Goal: Transaction & Acquisition: Download file/media

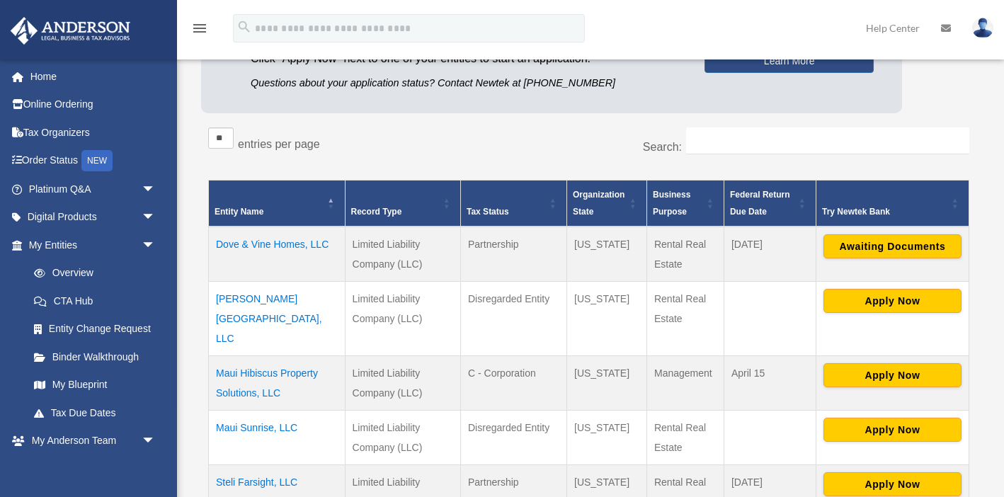
scroll to position [201, 0]
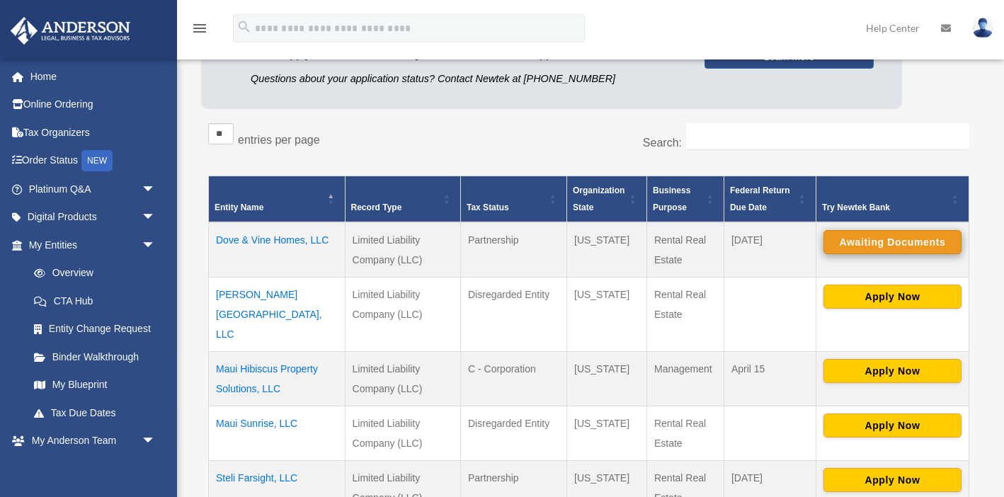
click at [863, 244] on button "Awaiting Documents" at bounding box center [893, 242] width 138 height 24
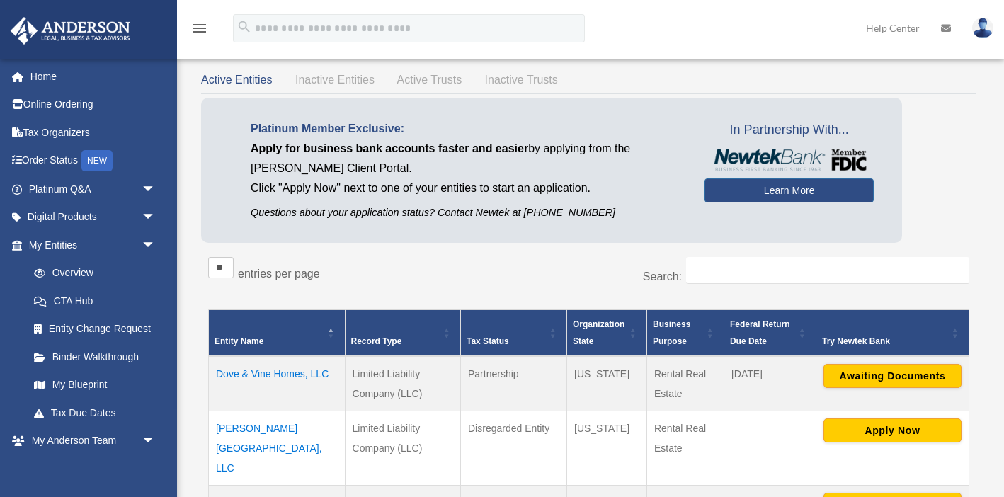
scroll to position [74, 0]
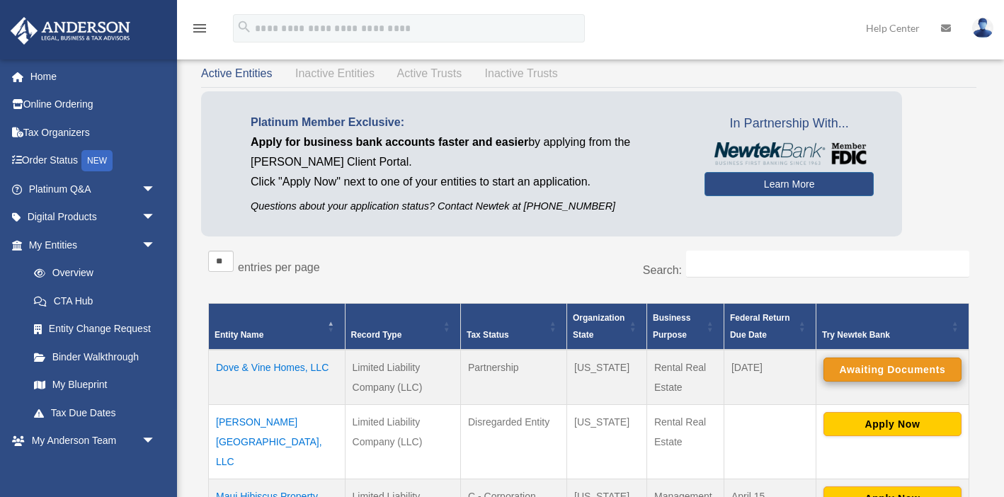
click at [900, 370] on button "Awaiting Documents" at bounding box center [893, 370] width 138 height 24
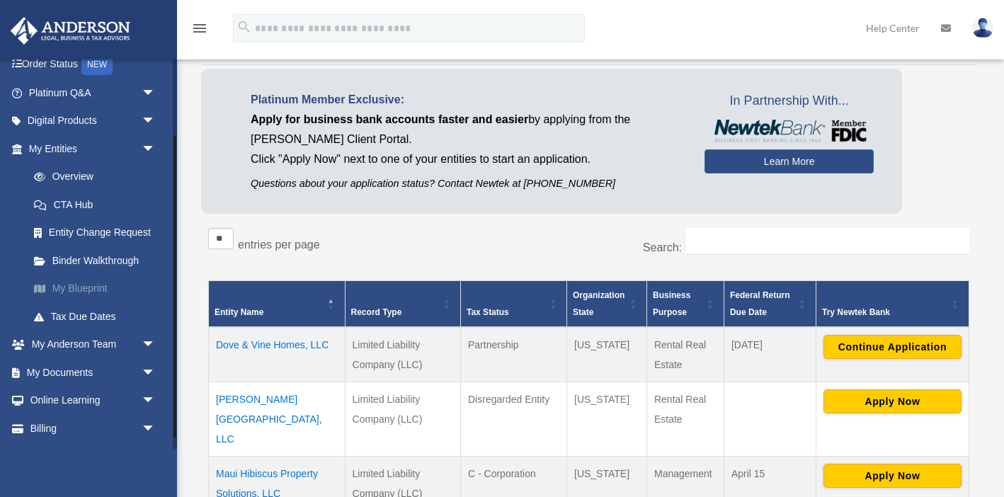
scroll to position [98, 0]
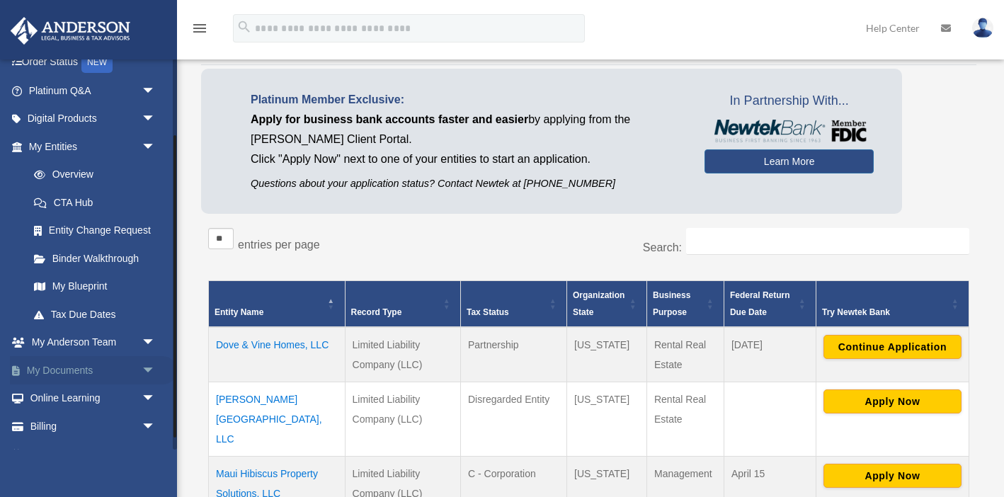
click at [81, 369] on link "My Documents arrow_drop_down" at bounding box center [93, 370] width 167 height 28
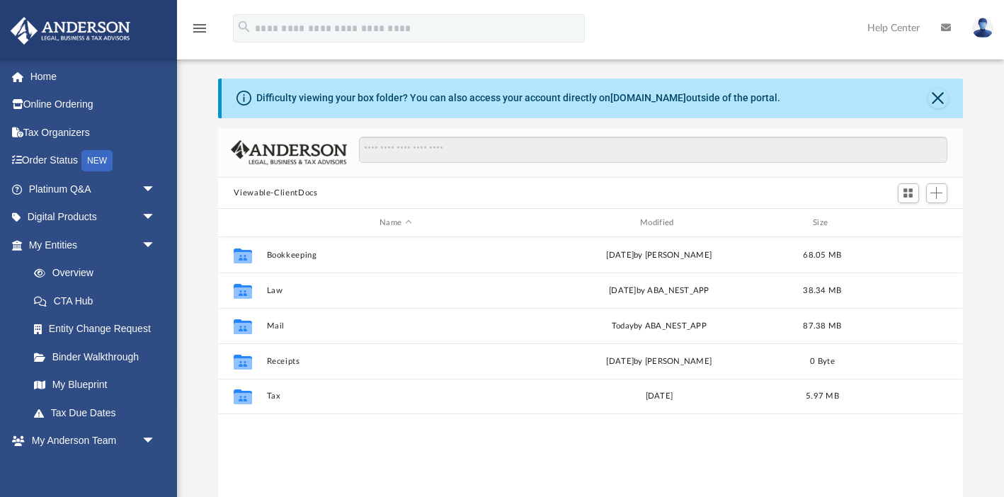
scroll to position [31, 0]
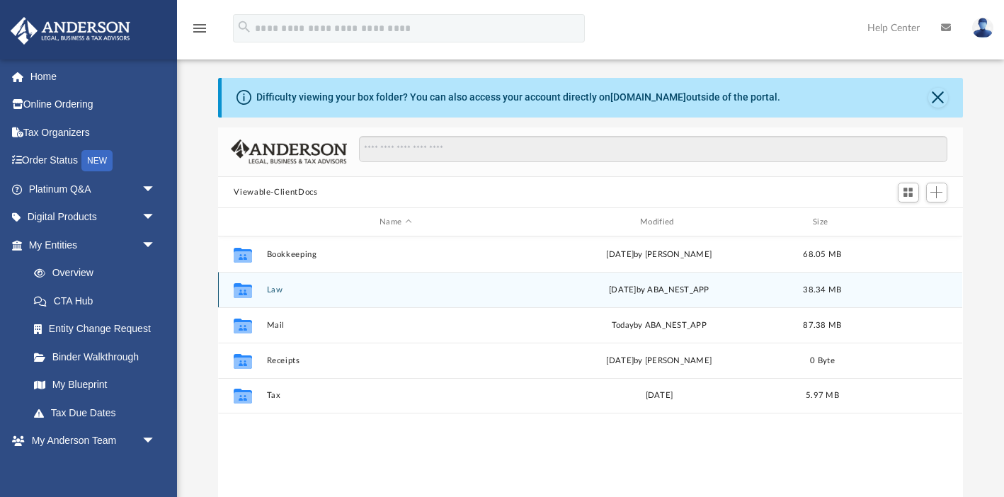
click at [276, 289] on button "Law" at bounding box center [396, 289] width 258 height 9
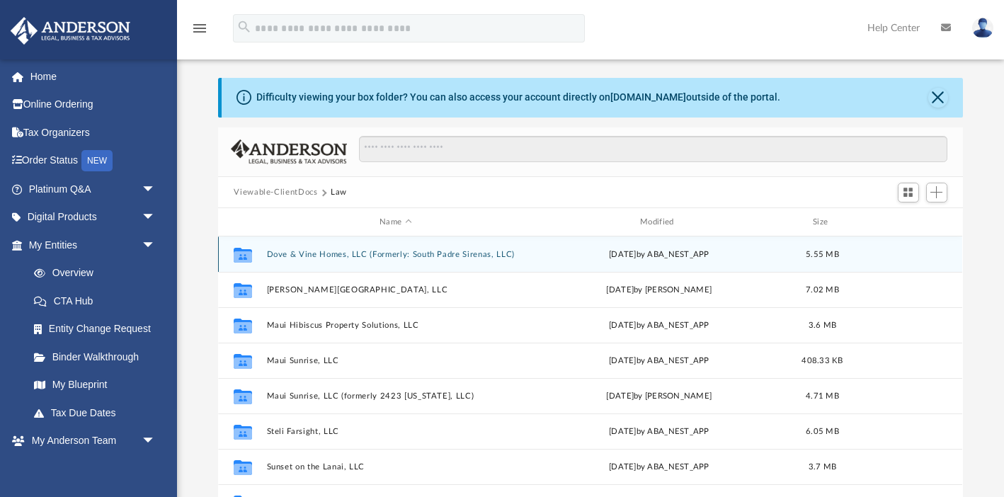
click at [307, 256] on button "Dove & Vine Homes, LLC (Formerly: South Padre Sirenas, LLC)" at bounding box center [396, 254] width 258 height 9
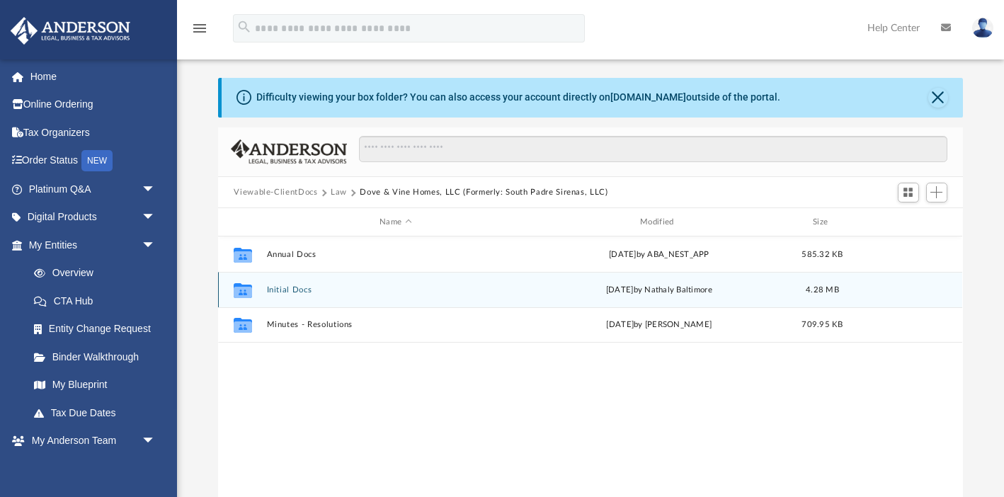
click at [286, 291] on button "Initial Docs" at bounding box center [396, 289] width 258 height 9
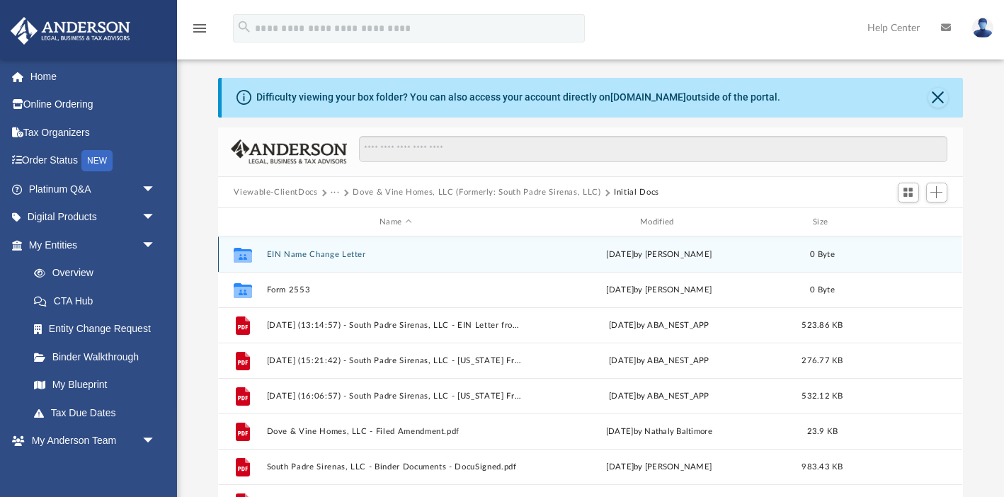
click at [312, 254] on button "EIN Name Change Letter" at bounding box center [396, 254] width 258 height 9
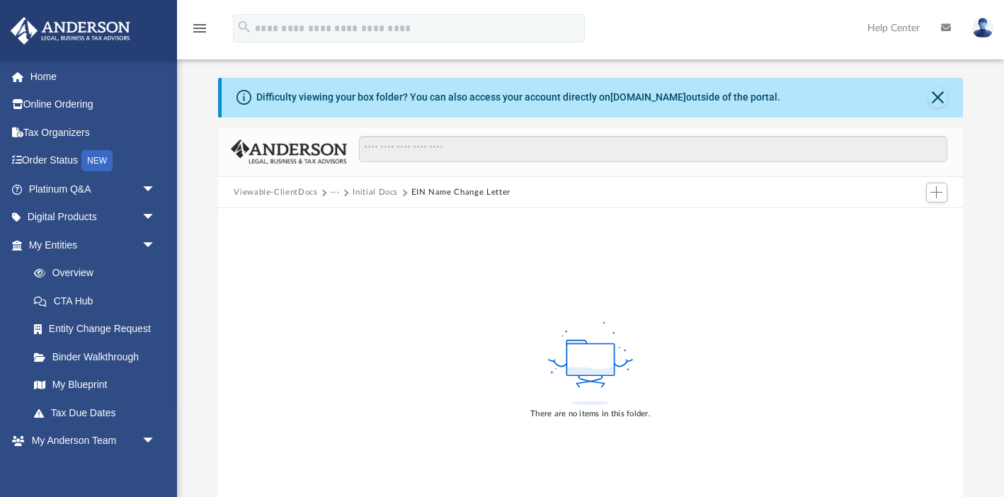
click at [358, 193] on button "Initial Docs" at bounding box center [375, 192] width 45 height 13
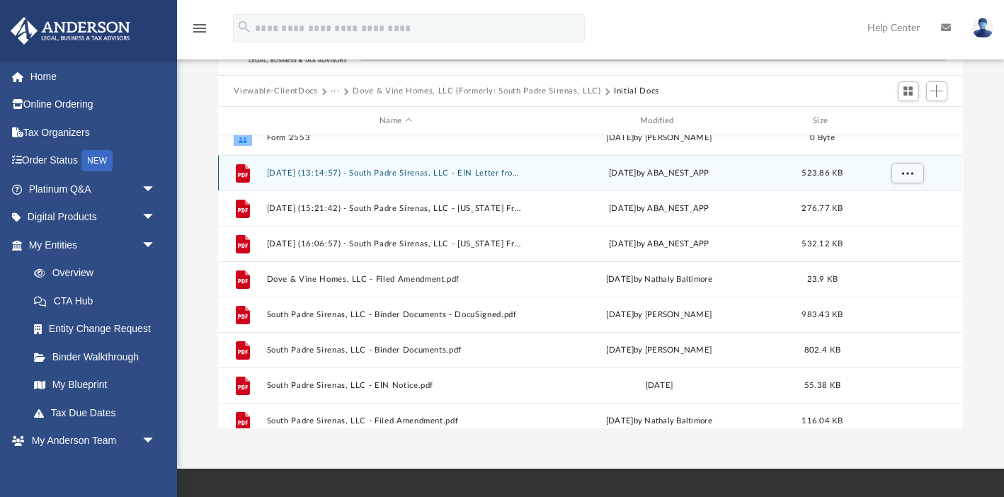
scroll to position [60, 0]
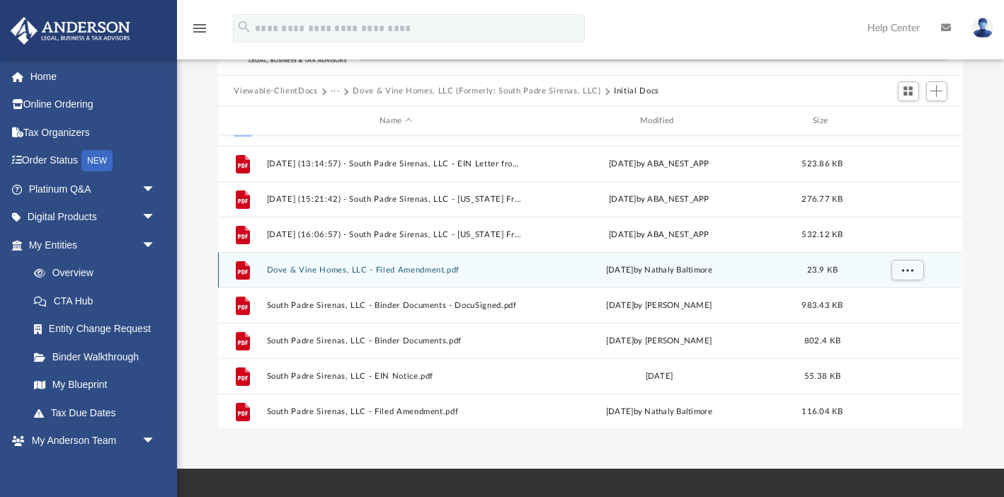
click at [329, 269] on button "Dove & Vine Homes, LLC - Filed Amendment.pdf" at bounding box center [396, 270] width 258 height 9
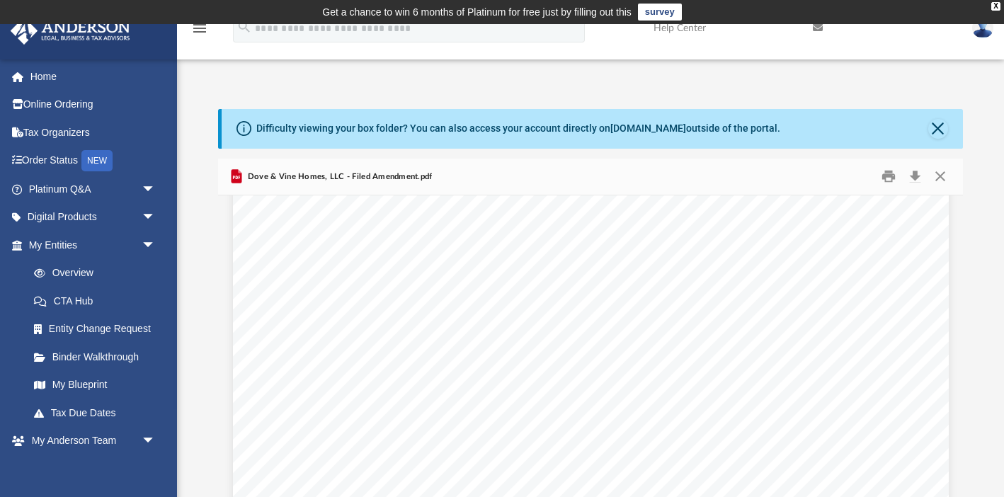
scroll to position [59, 0]
click at [352, 176] on span "Dove & Vine Homes, LLC - Filed Amendment.pdf" at bounding box center [339, 177] width 188 height 13
click at [913, 173] on button "Download" at bounding box center [915, 177] width 25 height 22
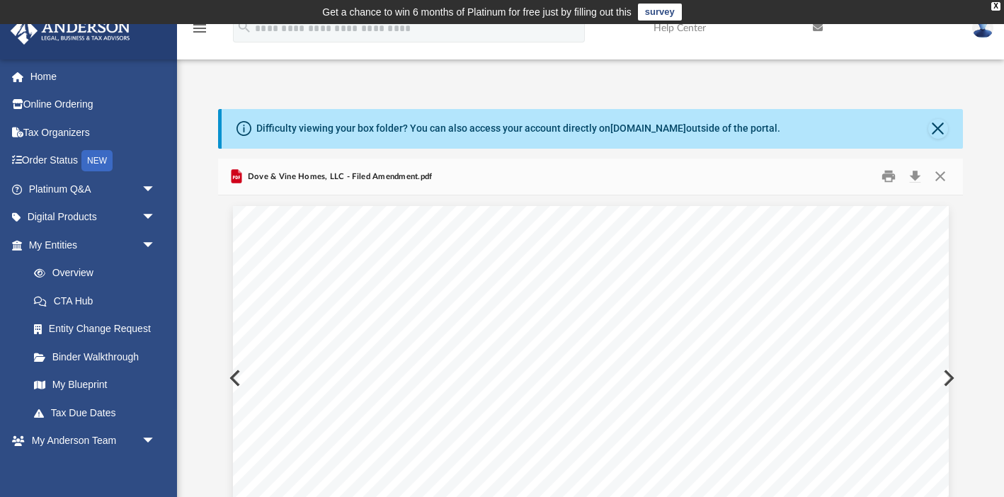
click at [949, 378] on button "Preview" at bounding box center [947, 378] width 31 height 40
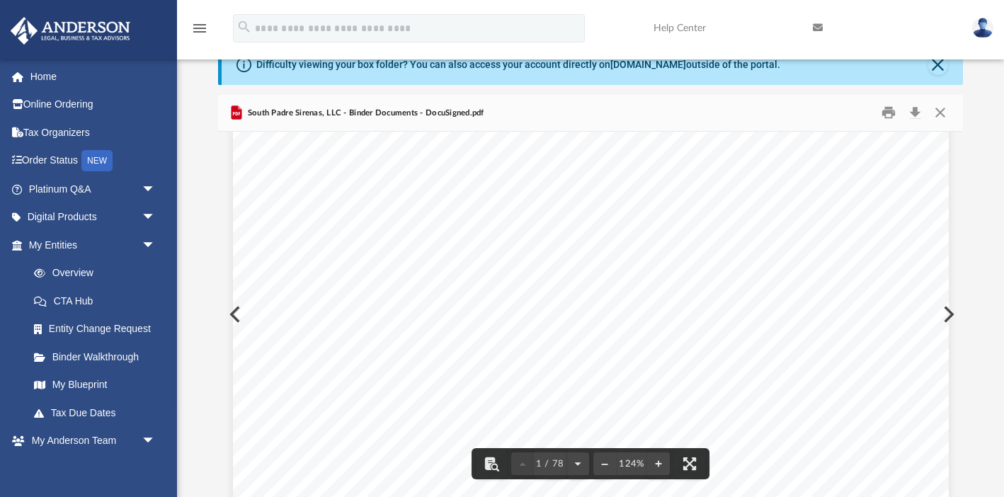
scroll to position [380, 0]
click at [943, 108] on button "Close" at bounding box center [940, 113] width 25 height 22
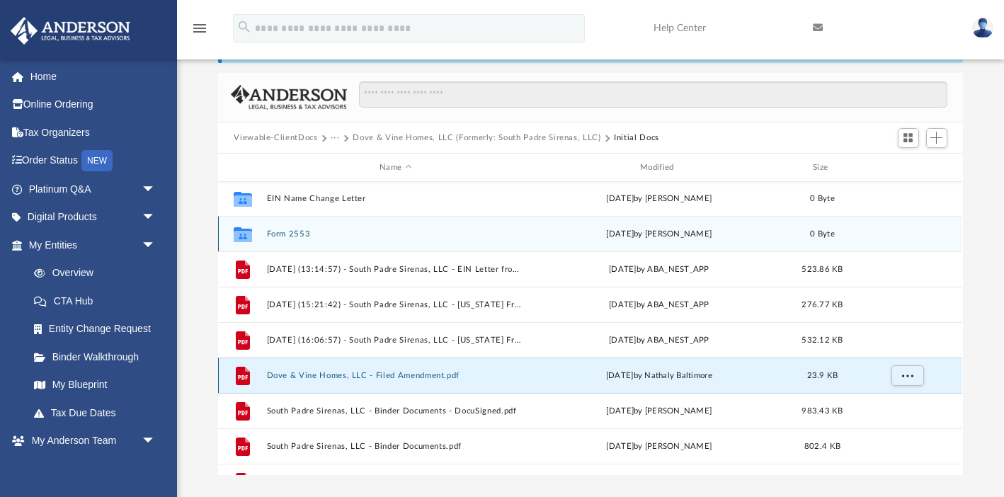
scroll to position [86, 0]
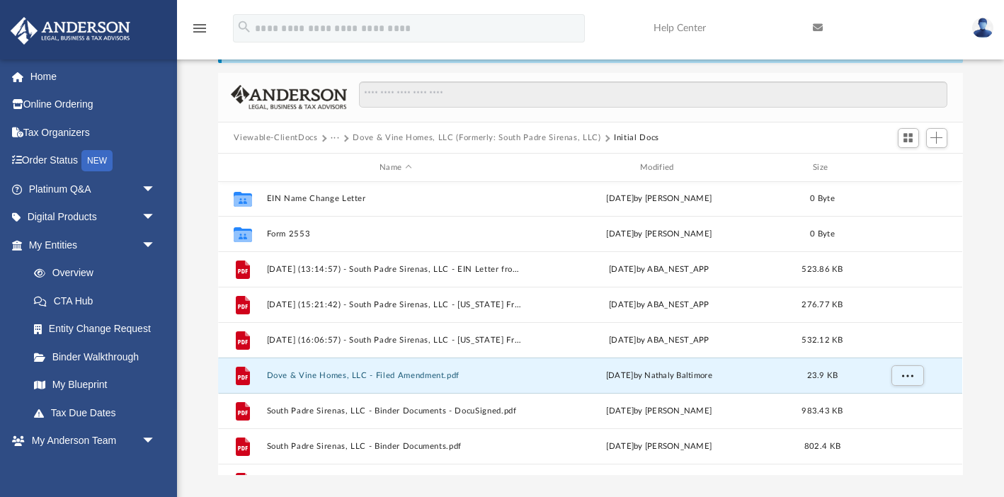
click at [541, 137] on button "Dove & Vine Homes, LLC (Formerly: South Padre Sirenas, LLC)" at bounding box center [477, 138] width 248 height 13
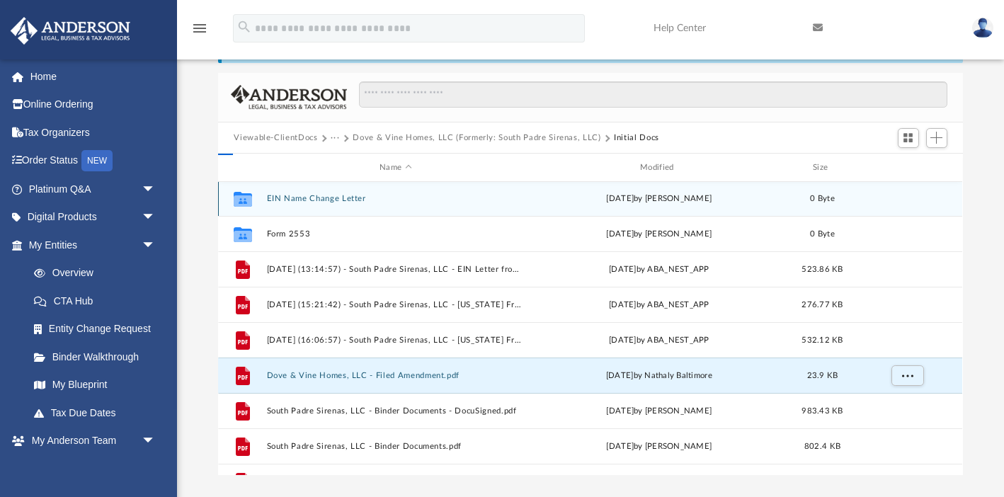
scroll to position [0, 0]
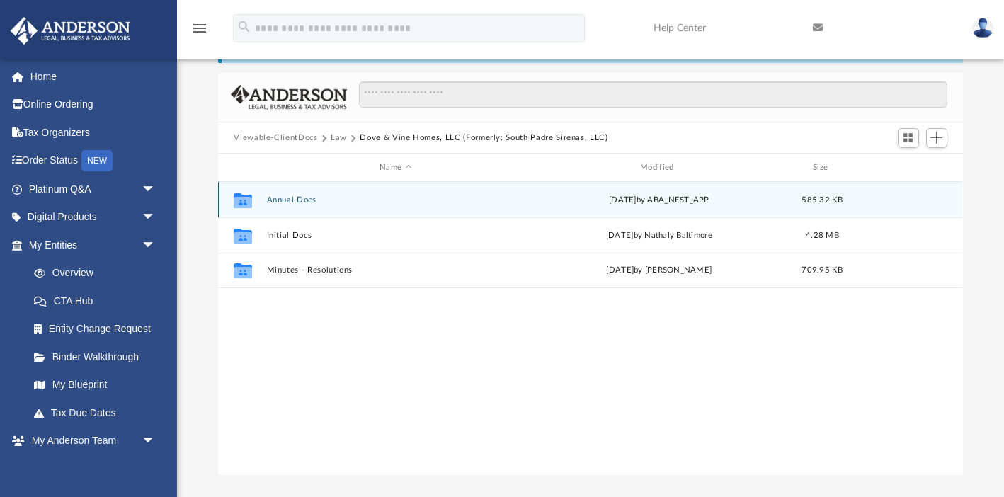
click at [300, 203] on button "Annual Docs" at bounding box center [396, 199] width 258 height 9
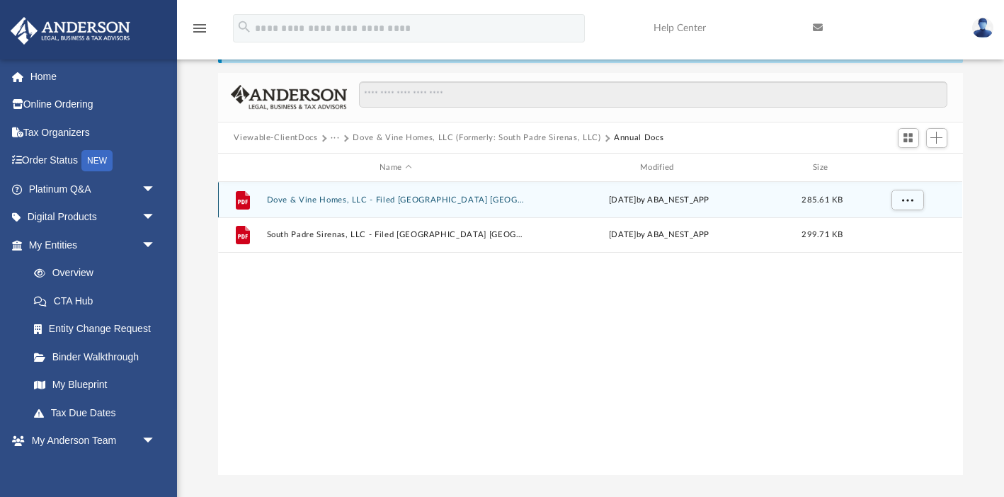
click at [305, 198] on button "Dove & Vine Homes, LLC - Filed [GEOGRAPHIC_DATA] [GEOGRAPHIC_DATA] [GEOGRAPHIC_…" at bounding box center [396, 199] width 258 height 9
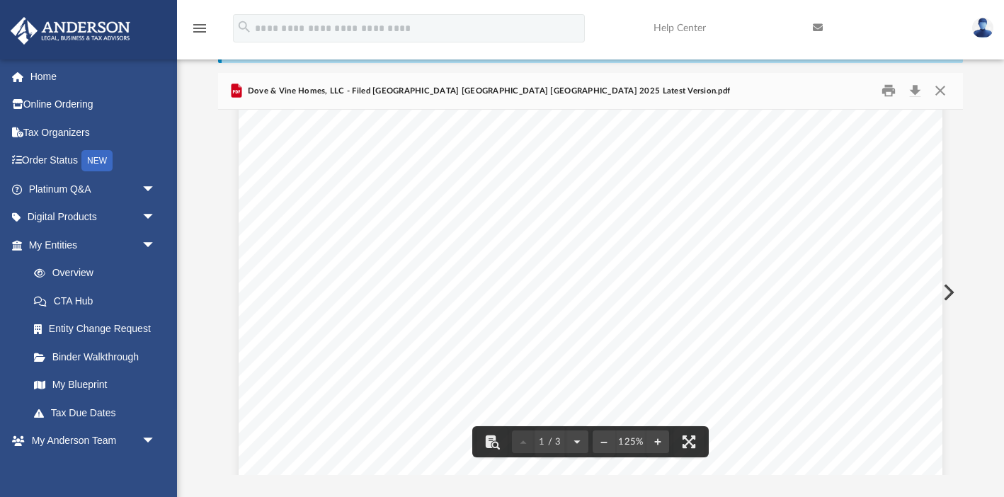
scroll to position [16, 0]
click at [941, 89] on button "Close" at bounding box center [940, 91] width 25 height 22
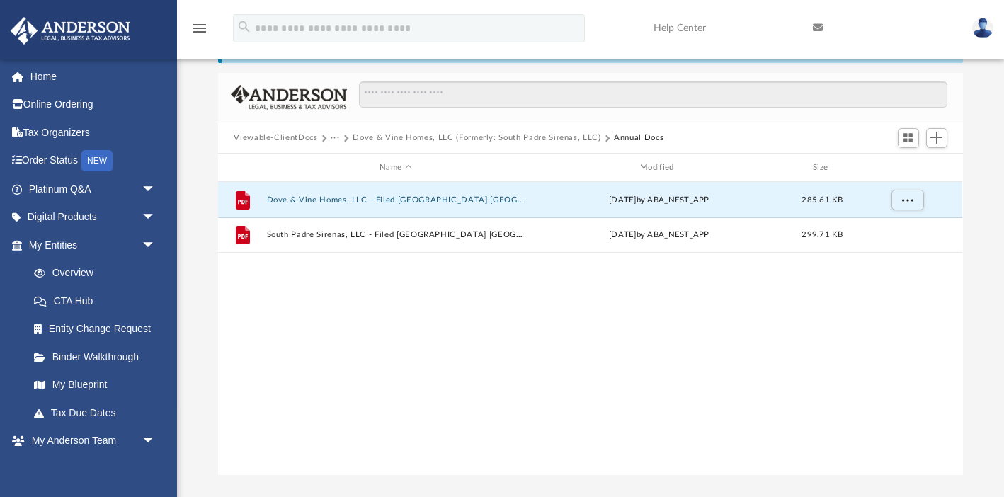
click at [525, 136] on button "Dove & Vine Homes, LLC (Formerly: South Padre Sirenas, LLC)" at bounding box center [477, 138] width 248 height 13
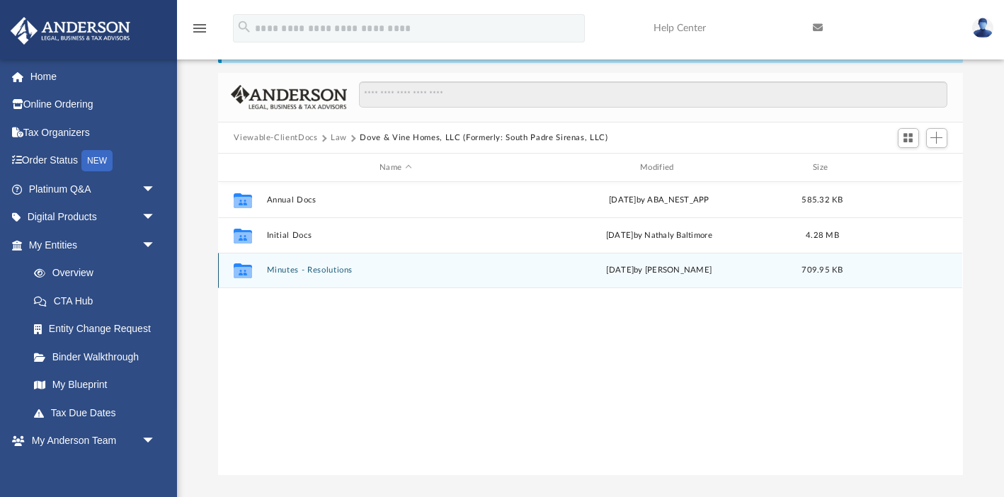
click at [322, 272] on button "Minutes - Resolutions" at bounding box center [396, 270] width 258 height 9
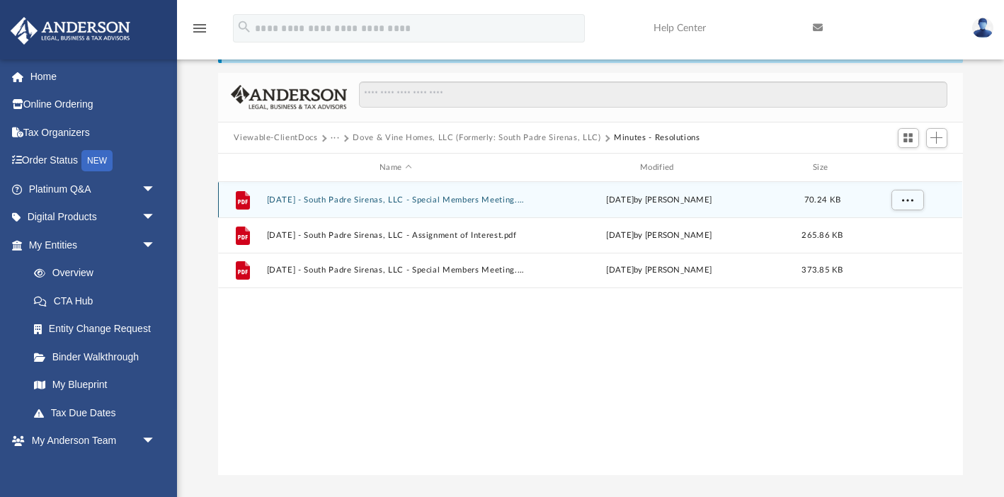
click at [332, 201] on button "[DATE] - South Padre Sirenas, LLC - Special Members Meeting.pdf" at bounding box center [396, 199] width 258 height 9
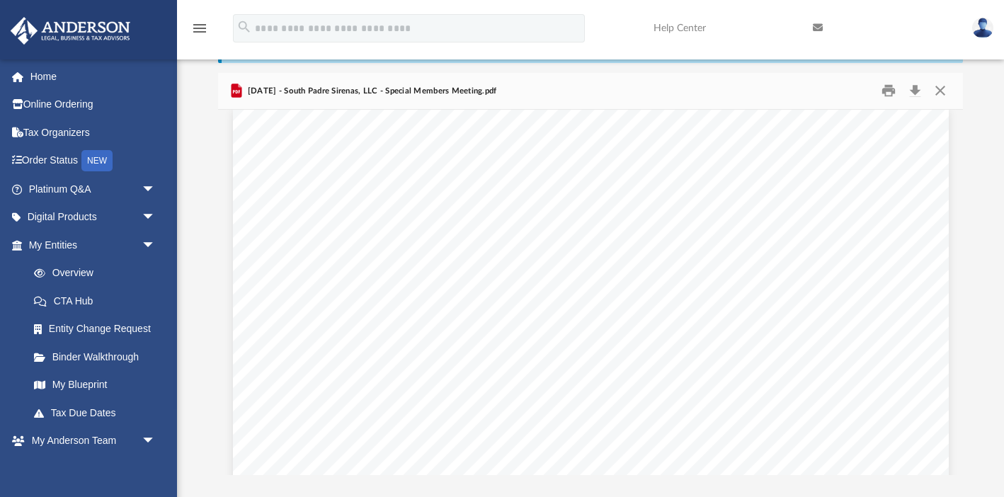
scroll to position [885, 0]
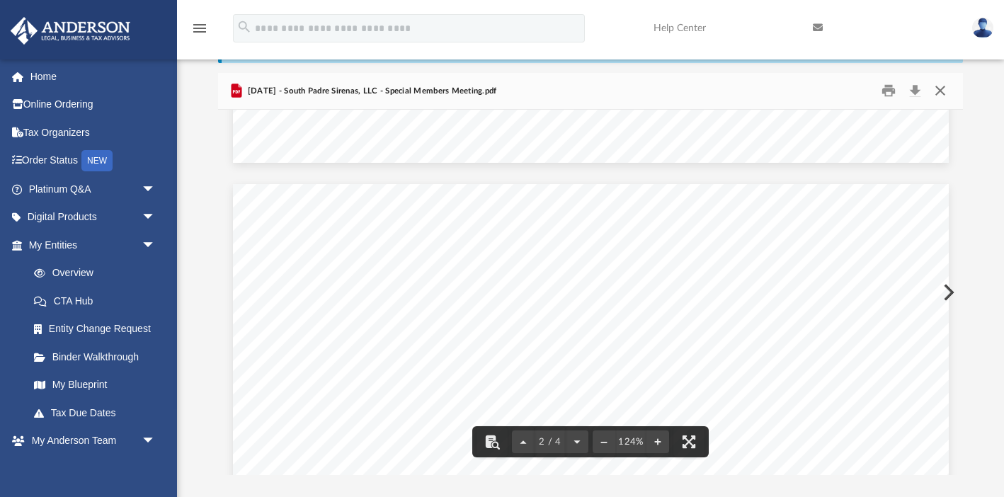
click at [939, 90] on button "Close" at bounding box center [940, 91] width 25 height 22
